Goal: Book appointment/travel/reservation

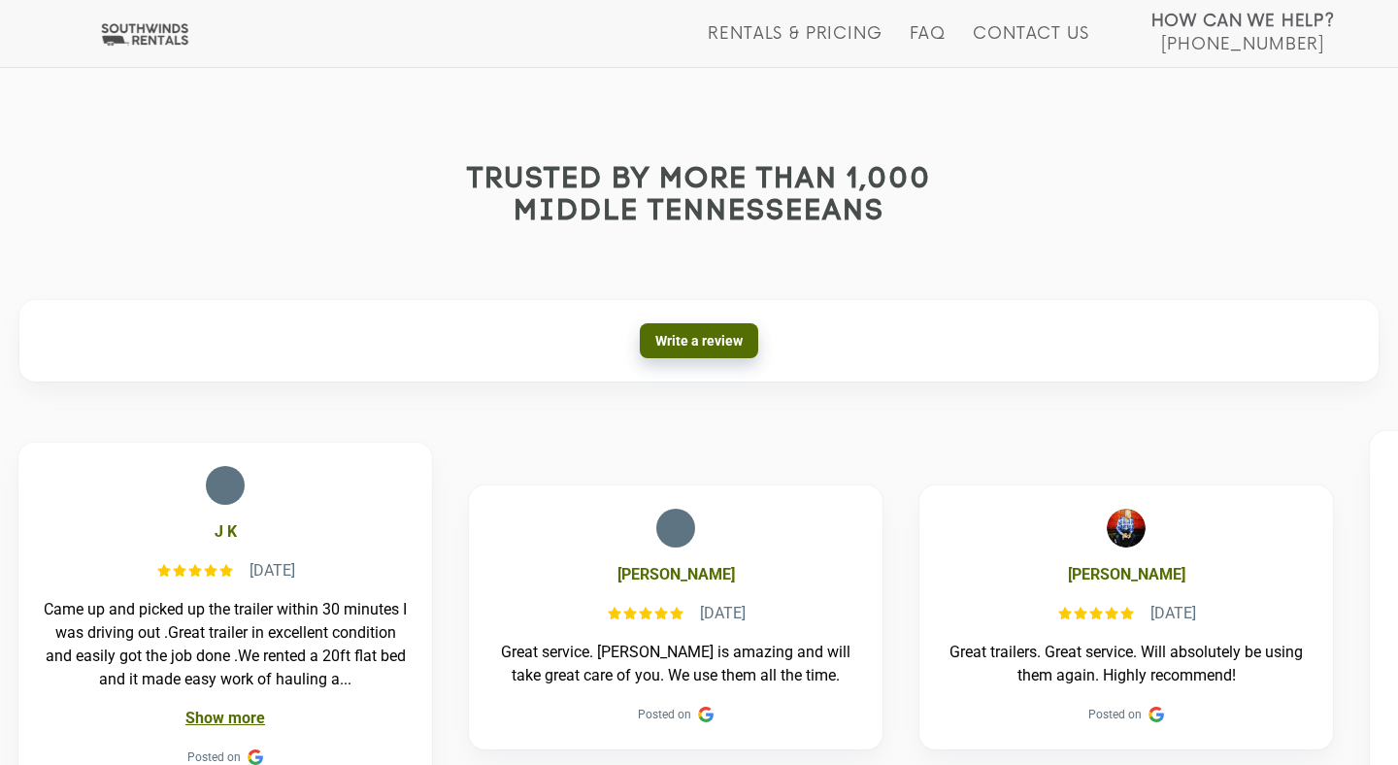
scroll to position [710, 0]
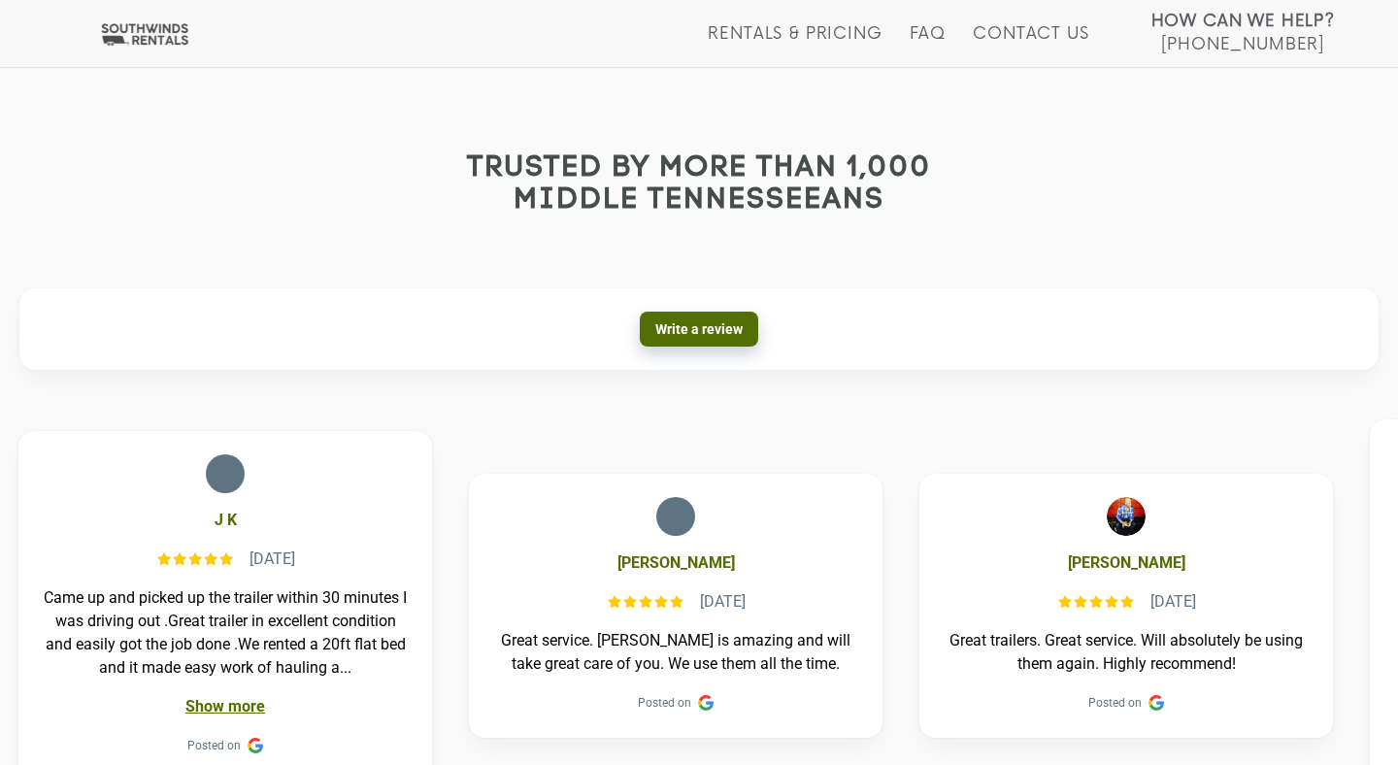
click at [667, 178] on h2 "Trusted by more than 1,000 Middle Tennesseeans" at bounding box center [699, 184] width 1398 height 64
click at [796, 39] on link "Rentals & Pricing" at bounding box center [795, 45] width 174 height 43
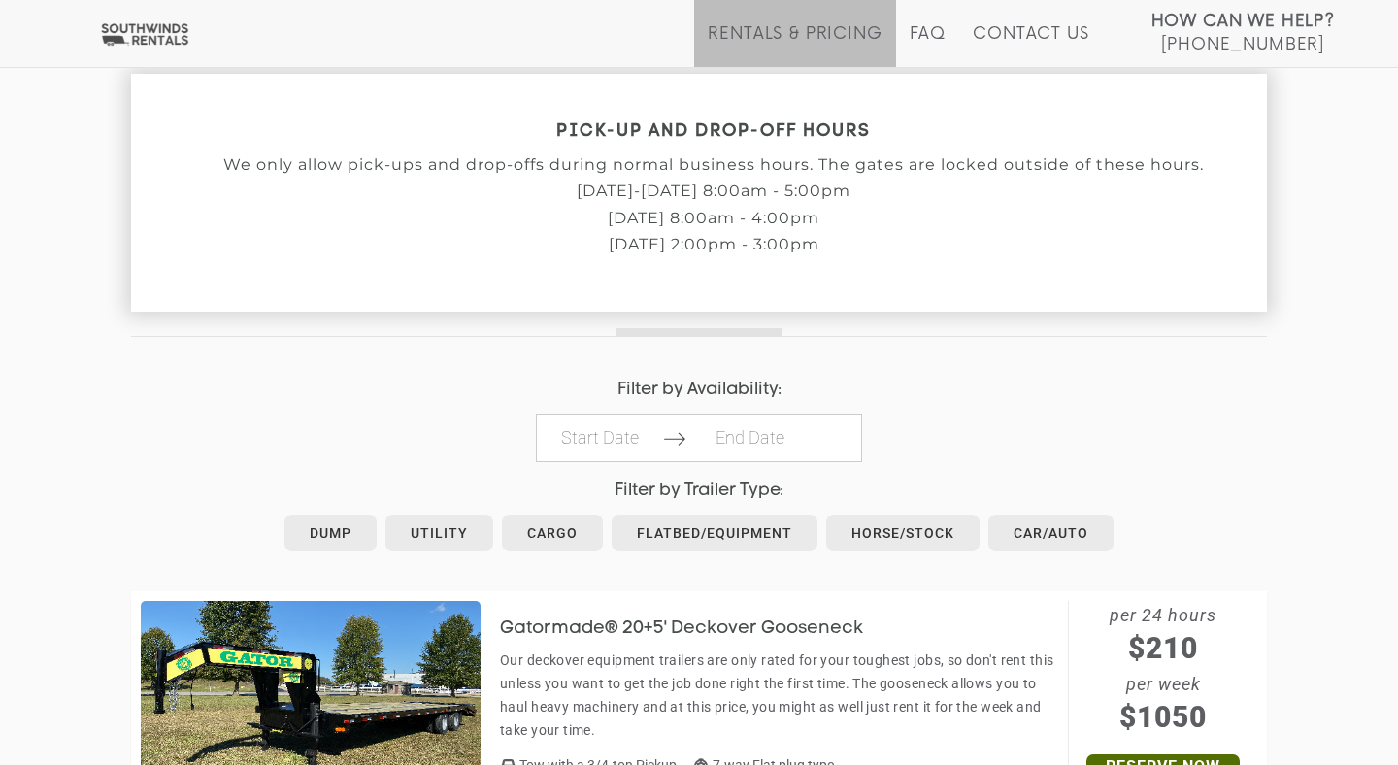
scroll to position [676, 0]
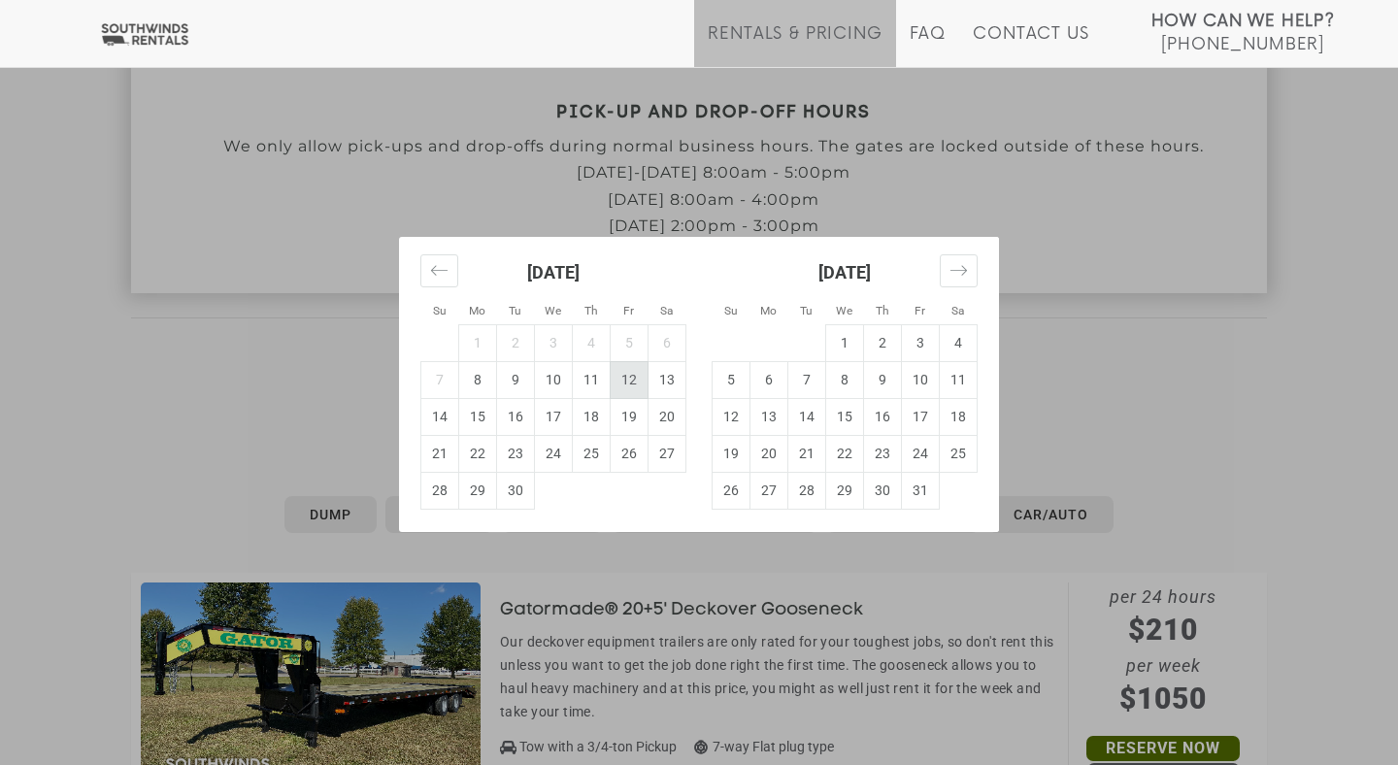
click at [636, 376] on td "12" at bounding box center [630, 379] width 38 height 37
type input "[DATE]"
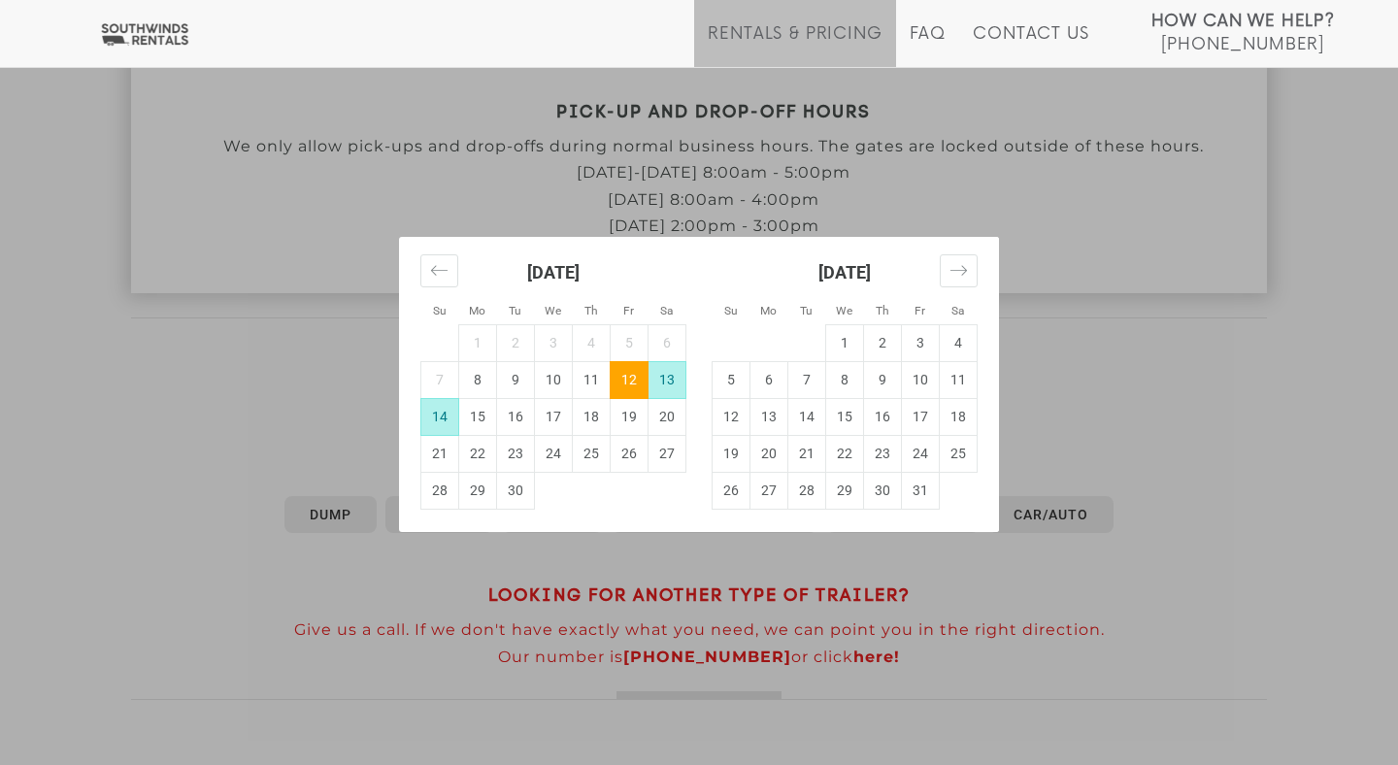
click at [450, 412] on td "14" at bounding box center [440, 416] width 38 height 37
type input "[DATE]"
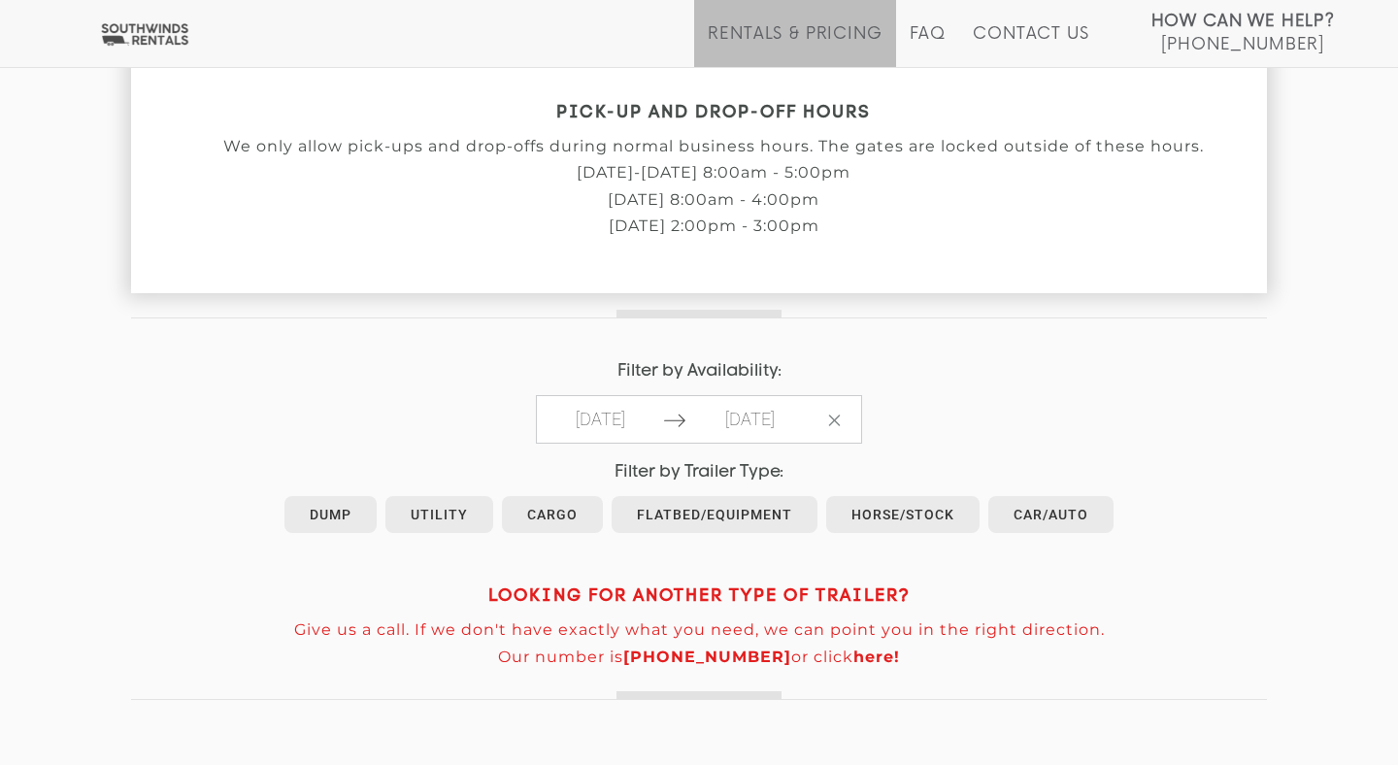
click at [379, 390] on div "Filter by Availability: 2025-09-12 09/12/2025 2025-09-14 09/14/2025 Clear Dates" at bounding box center [699, 403] width 1136 height 82
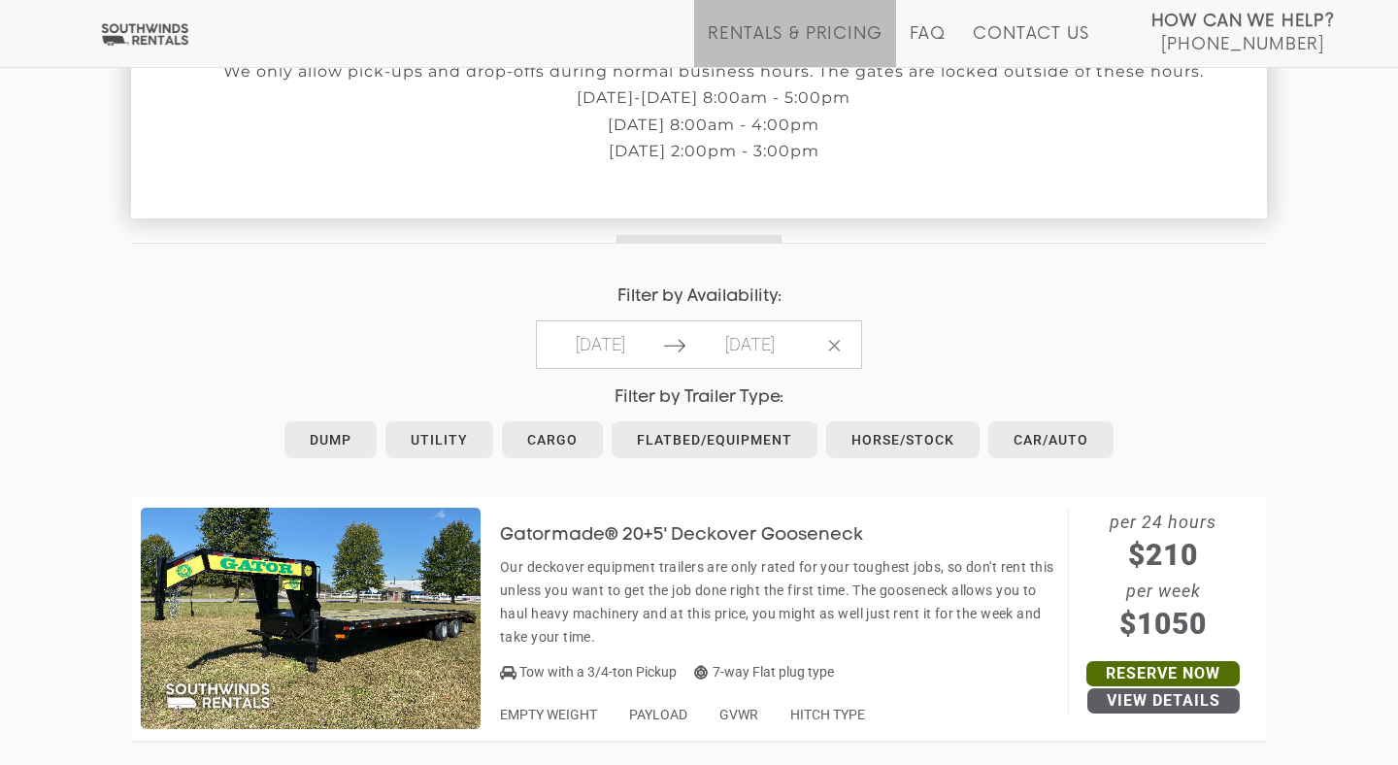
scroll to position [794, 0]
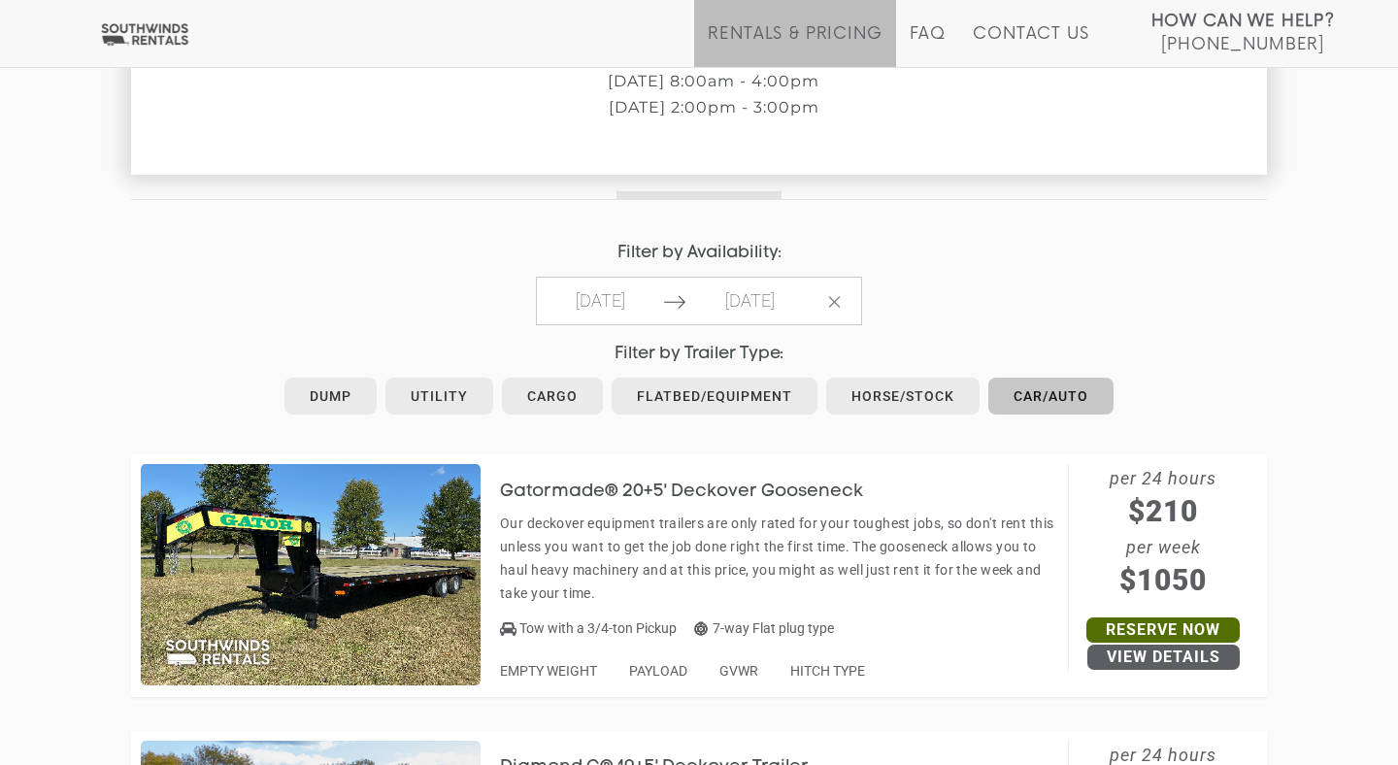
click at [1033, 390] on link "Car/Auto" at bounding box center [1050, 396] width 125 height 37
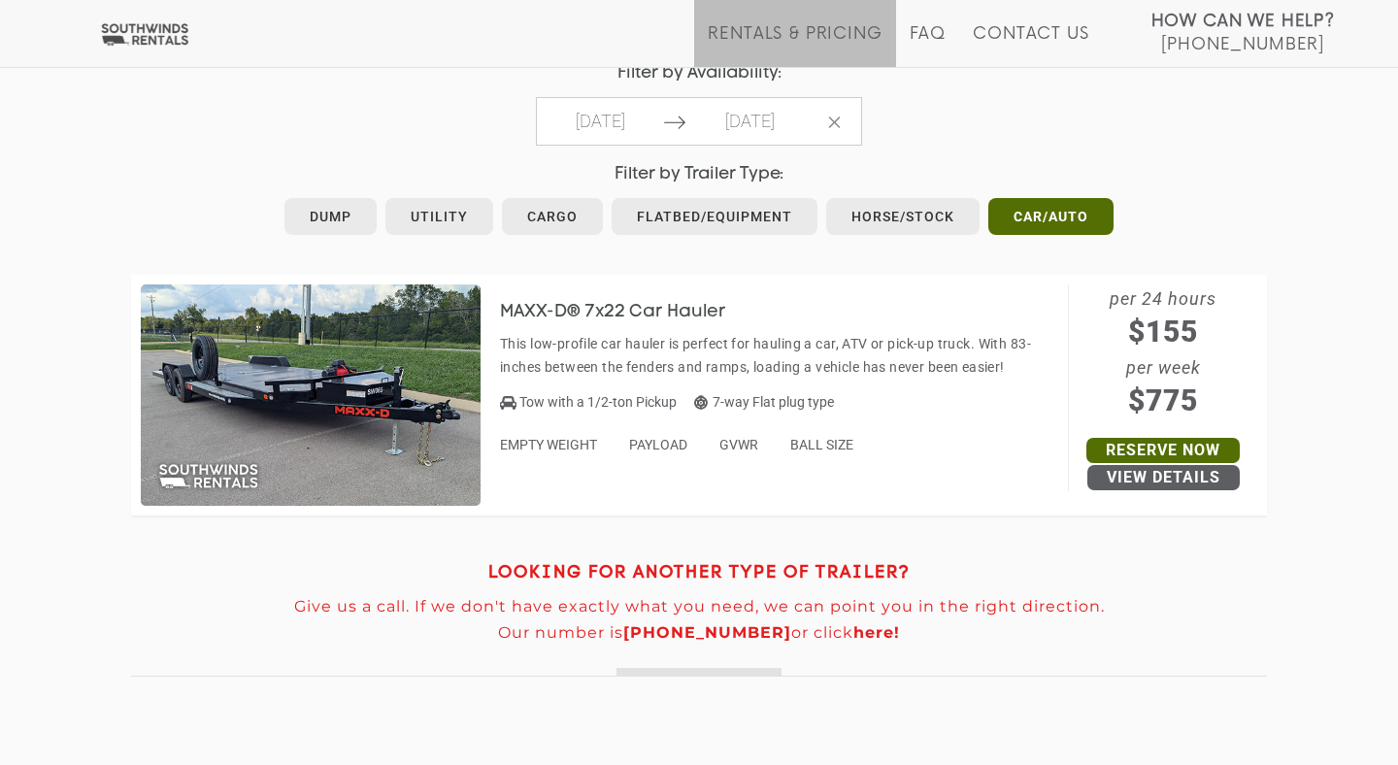
scroll to position [1013, 0]
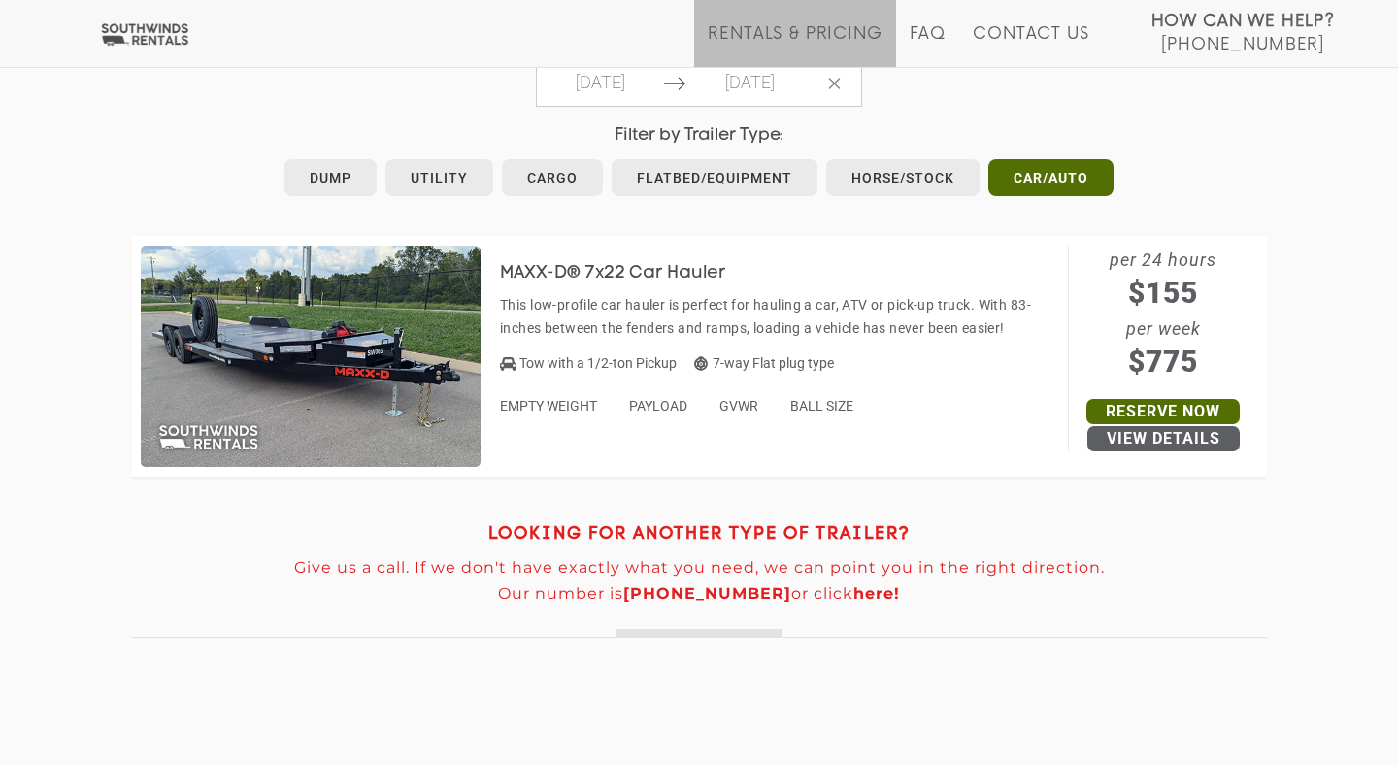
click at [1301, 283] on div "JUST A FEW THINGS TO KEEP IN MIND Our trailers are rented by reservation only, …" at bounding box center [699, 123] width 1398 height 1301
click at [1281, 267] on div "JUST A FEW THINGS TO KEEP IN MIND Our trailers are rented by reservation only, …" at bounding box center [699, 123] width 1398 height 1301
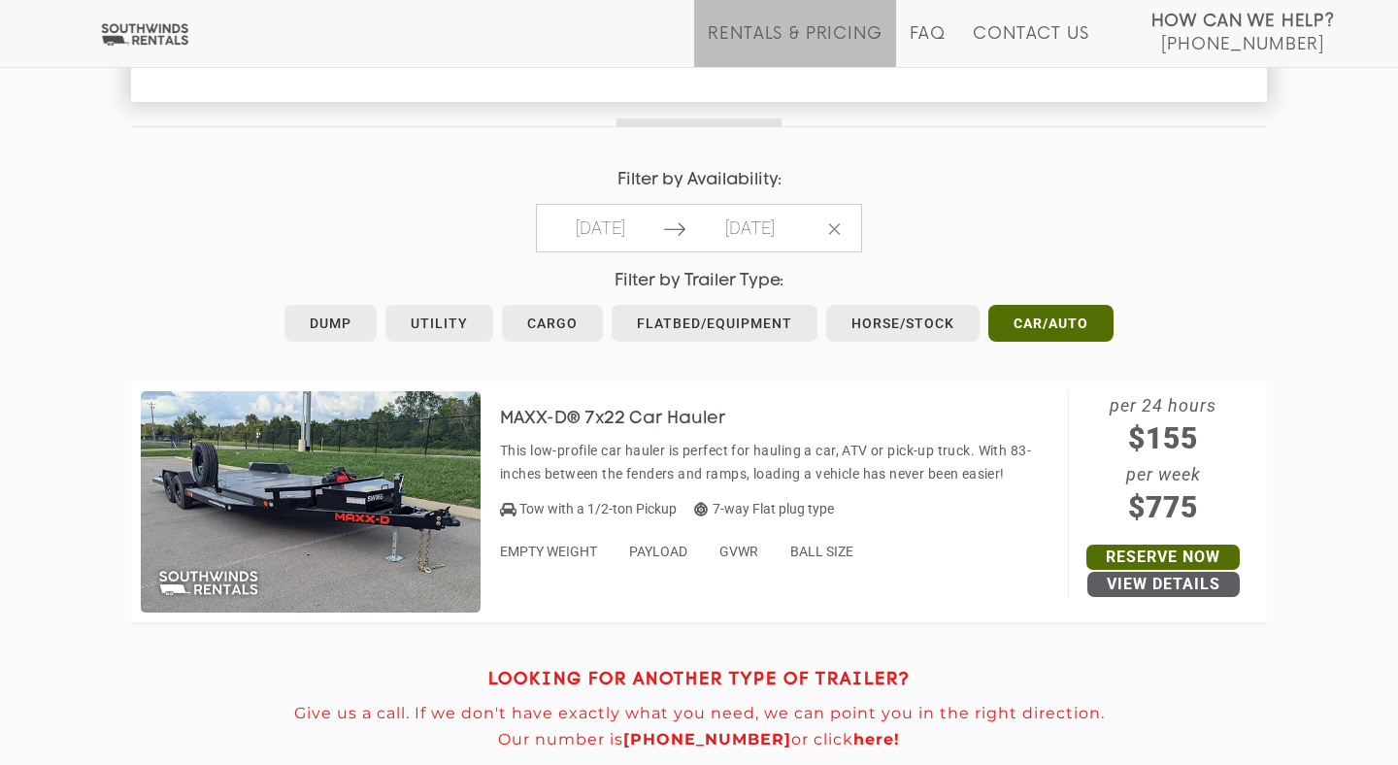
scroll to position [866, 0]
click at [1147, 583] on link "View Details" at bounding box center [1163, 585] width 152 height 25
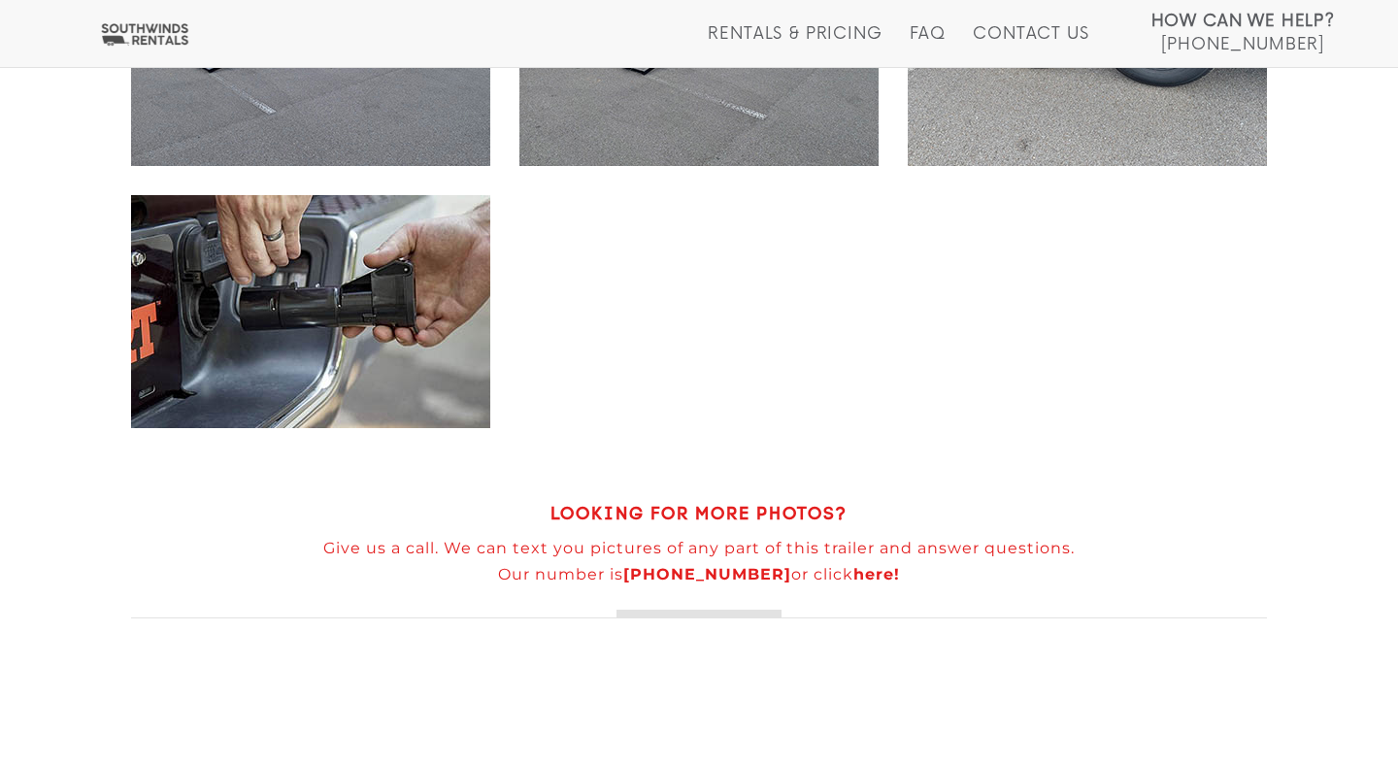
scroll to position [2407, 0]
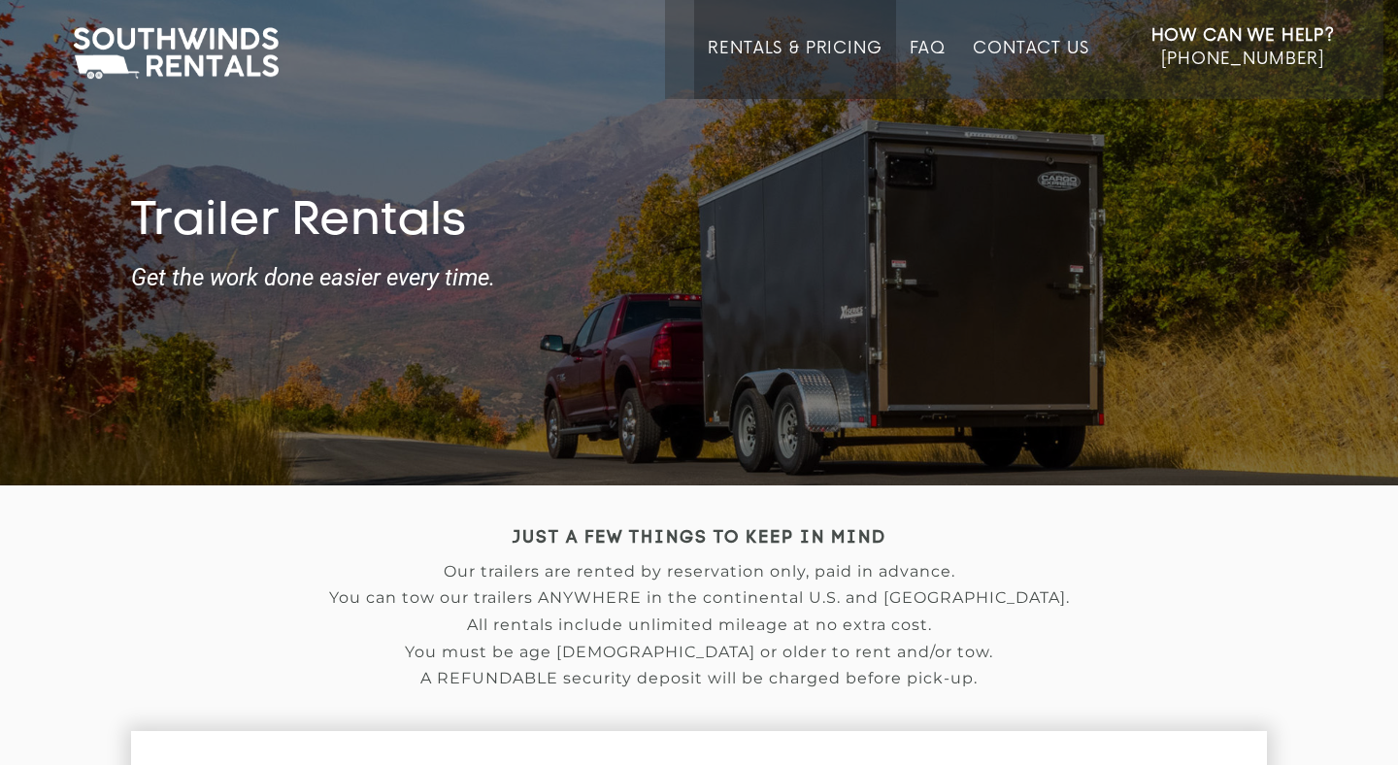
click at [673, 590] on p "You can tow our trailers ANYWHERE in the continental U.S. and [GEOGRAPHIC_DATA]." at bounding box center [699, 597] width 1136 height 17
